Goal: Information Seeking & Learning: Check status

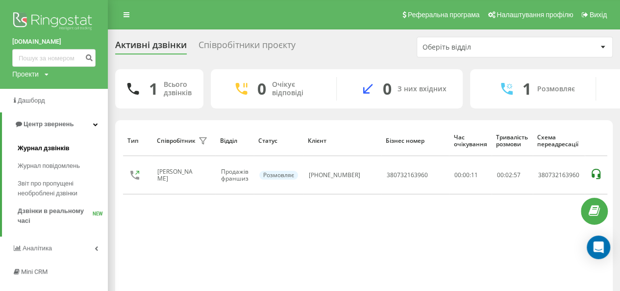
click at [35, 150] on span "Журнал дзвінків" at bounding box center [44, 148] width 52 height 10
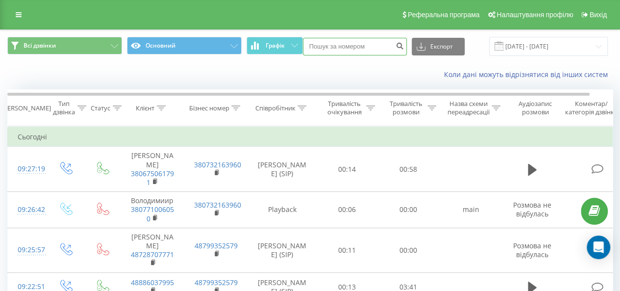
click at [365, 43] on input at bounding box center [355, 47] width 104 height 18
paste input "[PHONE_NUMBER]"
type input "[PHONE_NUMBER]"
click at [402, 52] on button "submit" at bounding box center [399, 47] width 13 height 18
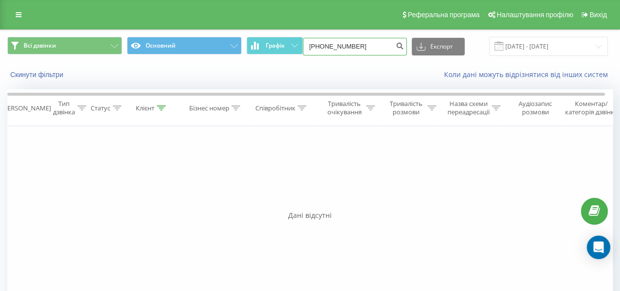
click at [324, 47] on input "+380(77)100-60-50" at bounding box center [355, 47] width 104 height 18
type input "0(77)100-60-50"
click at [322, 47] on input "0(77)100-60-50" at bounding box center [355, 47] width 104 height 18
click at [319, 47] on input "0(77)100-60-50" at bounding box center [355, 47] width 104 height 18
click at [327, 45] on input "077)100-60-50" at bounding box center [355, 47] width 104 height 18
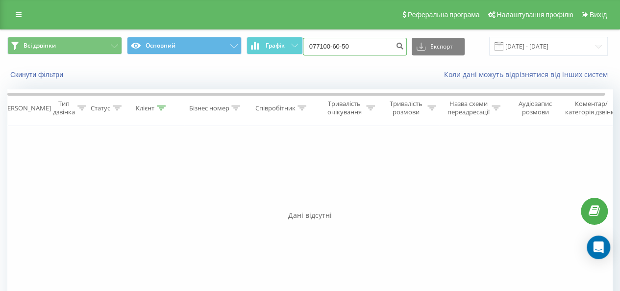
type input "077100-60-50"
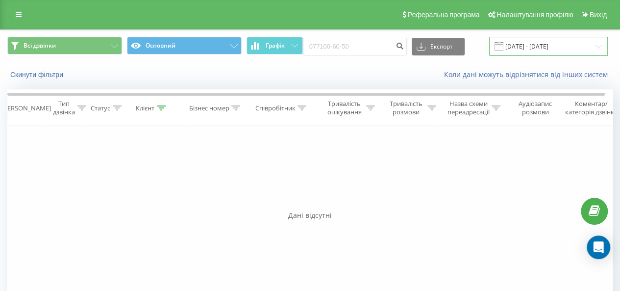
click at [593, 46] on input "[DATE] - [DATE]" at bounding box center [548, 46] width 119 height 19
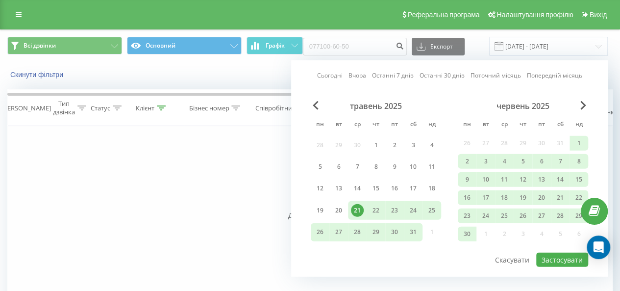
click at [586, 103] on div "червень 2025" at bounding box center [523, 106] width 130 height 10
click at [583, 103] on span "Next Month" at bounding box center [583, 105] width 6 height 9
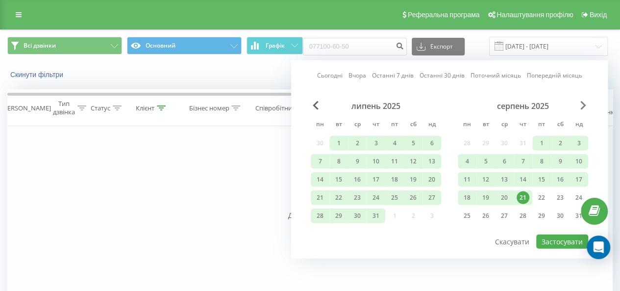
click at [581, 102] on span "Next Month" at bounding box center [583, 105] width 6 height 9
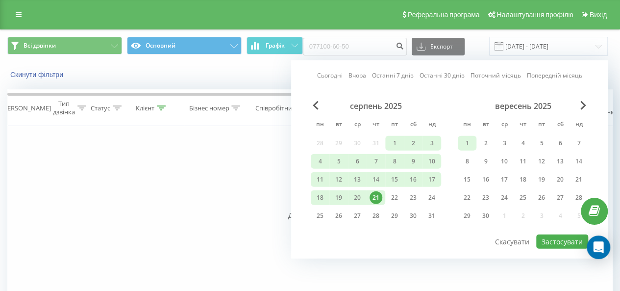
click at [467, 143] on div "1" at bounding box center [467, 143] width 13 height 13
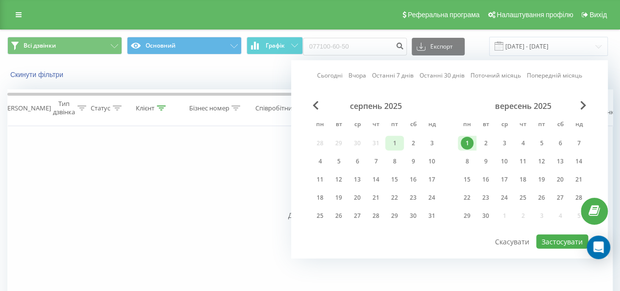
click at [390, 144] on div "1" at bounding box center [394, 143] width 13 height 13
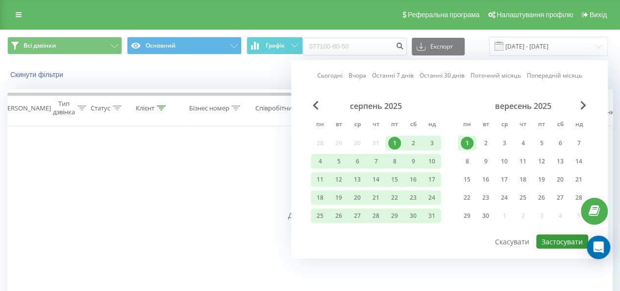
click at [555, 234] on button "Застосувати" at bounding box center [562, 241] width 52 height 14
type input "01.08.2025 - 01.09.2025"
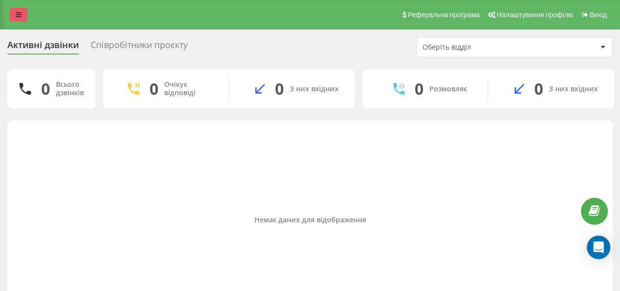
drag, startPoint x: 15, startPoint y: 22, endPoint x: 23, endPoint y: 13, distance: 12.2
click at [15, 22] on div "Реферальна програма Налаштування профілю Вихід" at bounding box center [310, 14] width 620 height 29
click at [23, 13] on link at bounding box center [19, 15] width 18 height 14
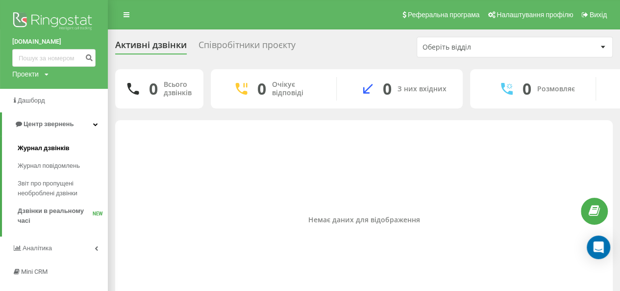
click at [54, 143] on link "Журнал дзвінків" at bounding box center [63, 148] width 90 height 18
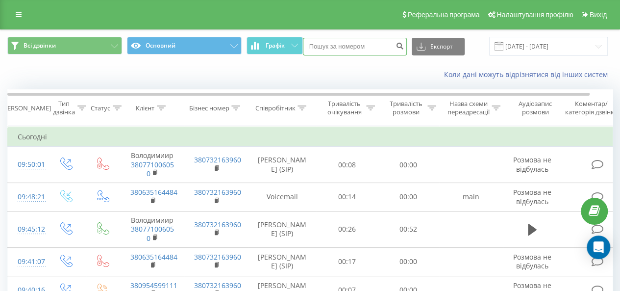
click at [353, 47] on input at bounding box center [355, 47] width 104 height 18
paste input "380 67 380 5619"
type input "380 67 380 5619"
click at [401, 44] on icon "submit" at bounding box center [400, 45] width 8 height 6
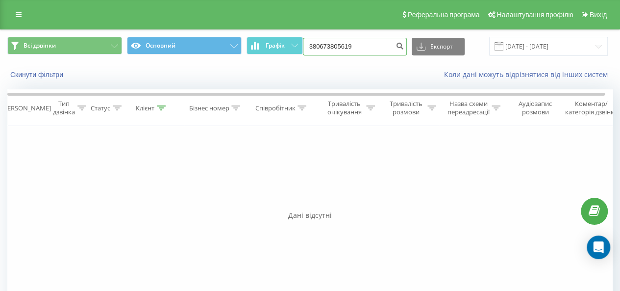
click at [322, 49] on input "380673805619" at bounding box center [355, 47] width 104 height 18
click at [320, 49] on input "380673805619" at bounding box center [355, 47] width 104 height 18
type input "0673805619"
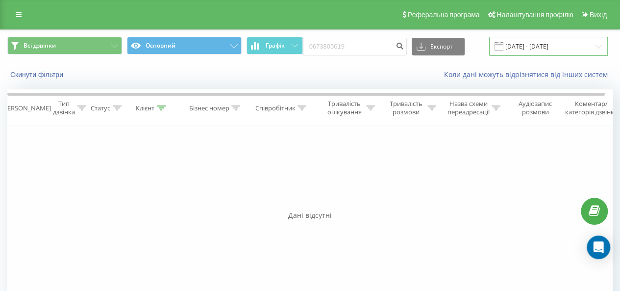
click at [585, 46] on input "[DATE] - [DATE]" at bounding box center [548, 46] width 119 height 19
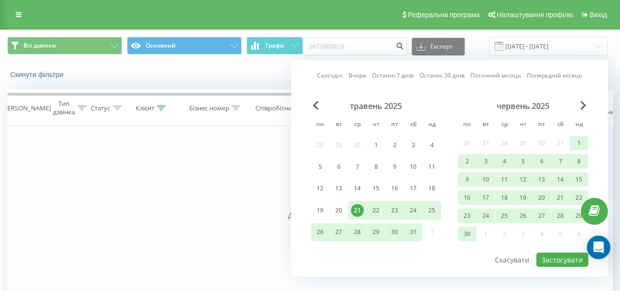
click at [576, 98] on div "Сьогодні Вчора Останні 7 днів Останні 30 днів Поточний місяць Попередній місяць…" at bounding box center [449, 168] width 317 height 216
click at [579, 98] on div "Сьогодні Вчора Останні 7 днів Останні 30 днів Поточний місяць Попередній місяць…" at bounding box center [449, 168] width 317 height 216
click at [392, 77] on link "Останні 7 днів" at bounding box center [393, 75] width 42 height 9
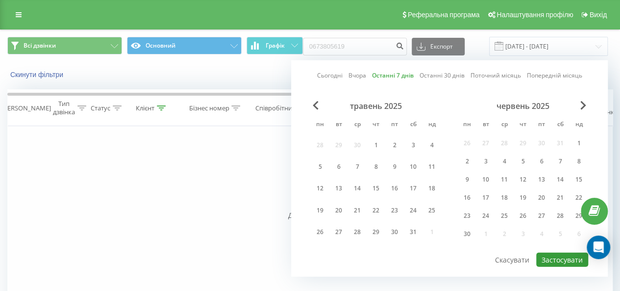
click at [559, 257] on button "Застосувати" at bounding box center [562, 259] width 52 height 14
type input "[DATE] - [DATE]"
